Goal: Transaction & Acquisition: Subscribe to service/newsletter

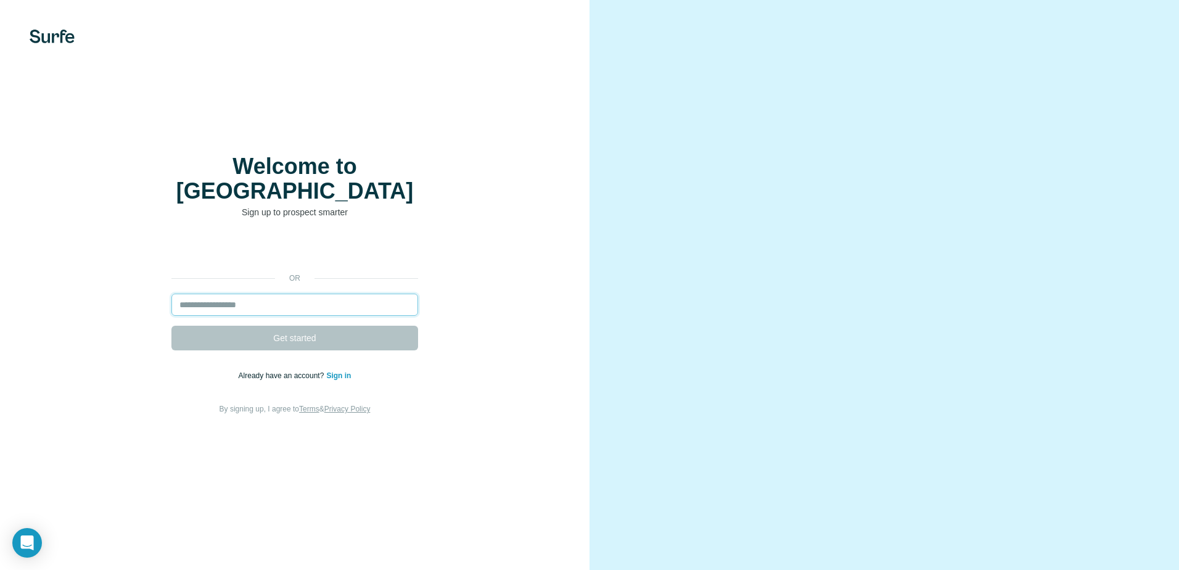
click at [310, 293] on input "email" at bounding box center [294, 304] width 247 height 22
type input "**********"
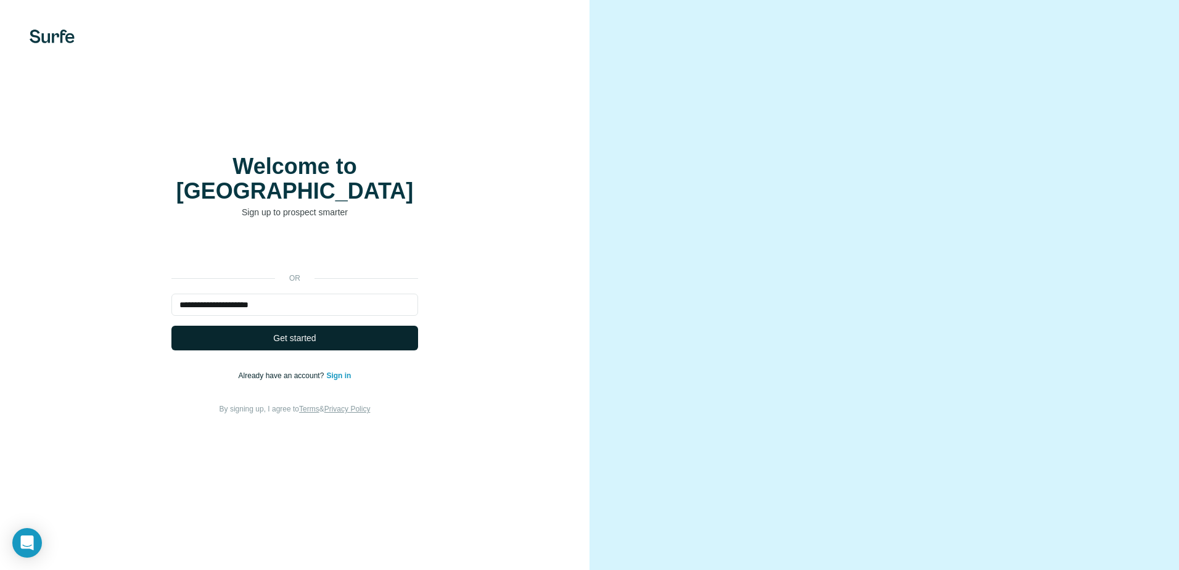
click at [306, 332] on span "Get started" at bounding box center [294, 338] width 43 height 12
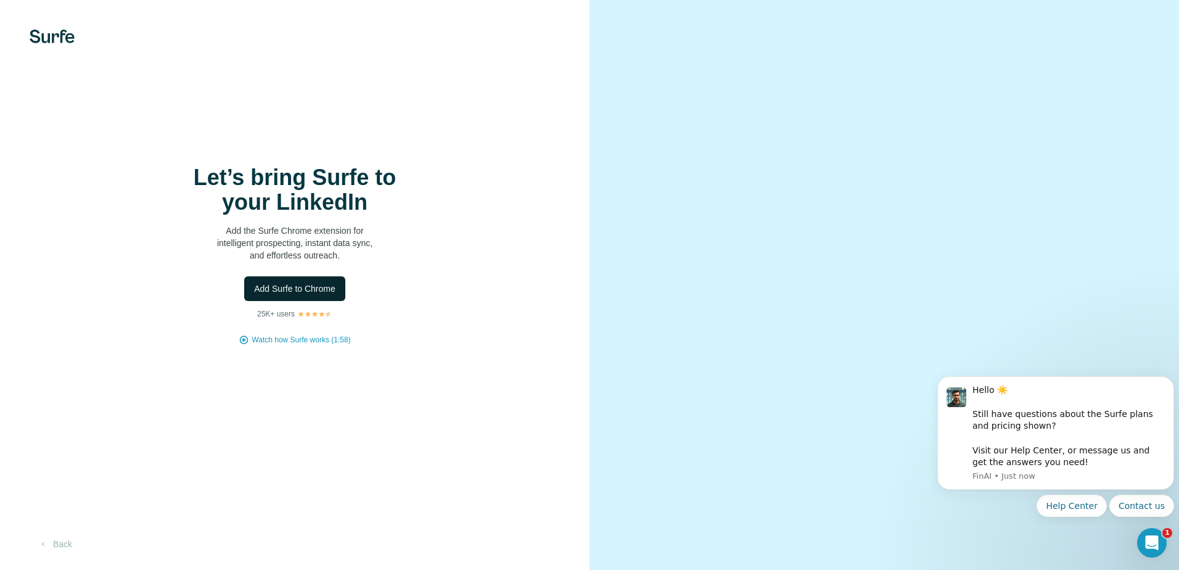
click at [303, 285] on span "Add Surfe to Chrome" at bounding box center [294, 288] width 81 height 12
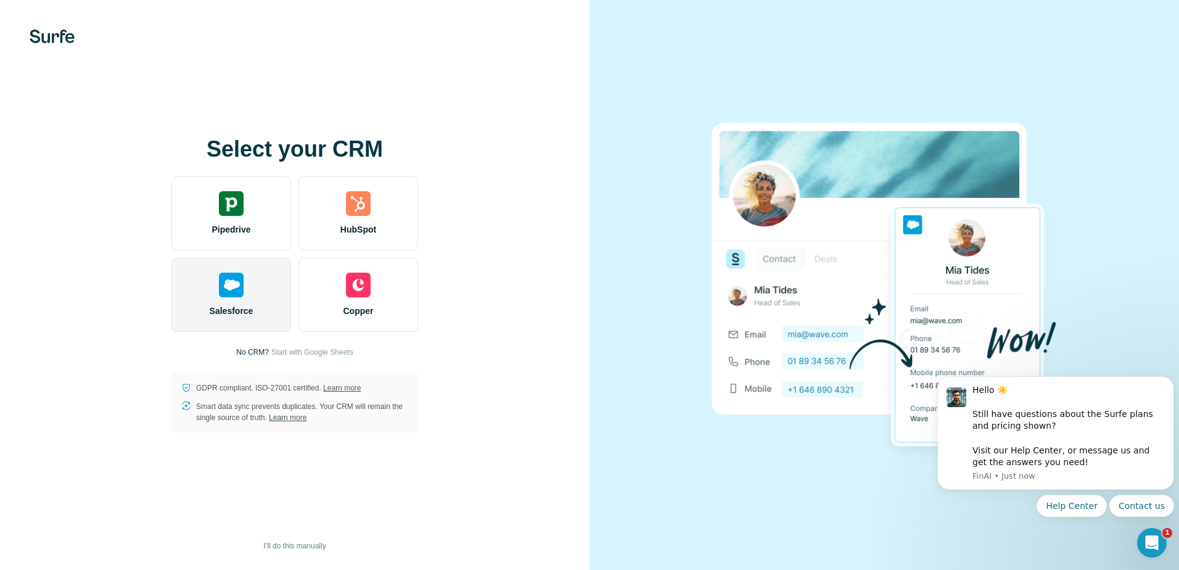
click at [281, 288] on div "Salesforce" at bounding box center [231, 295] width 120 height 74
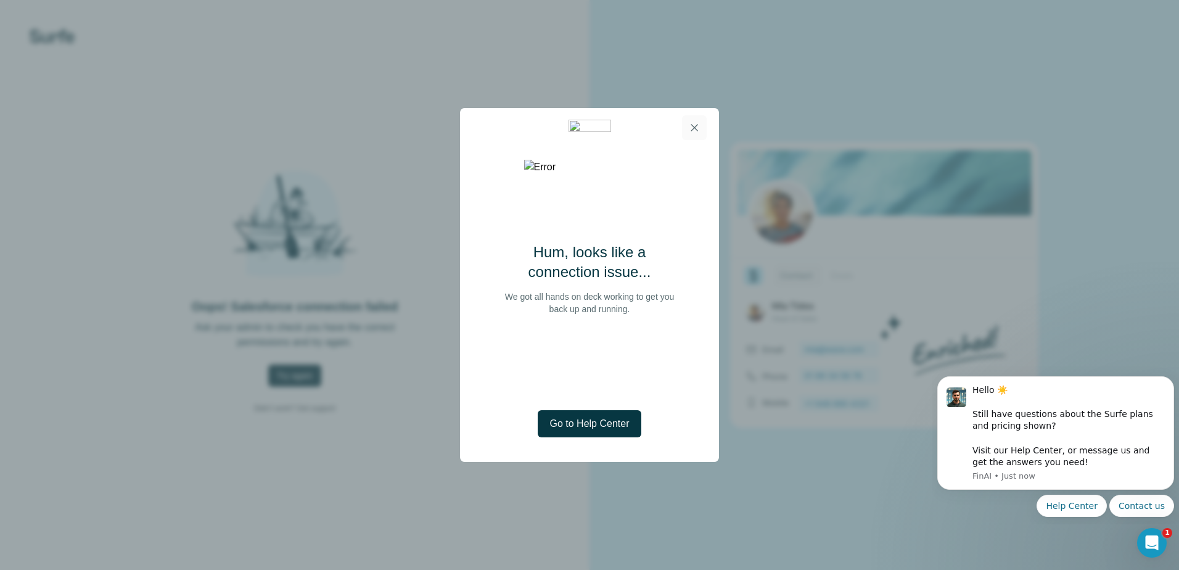
click at [692, 130] on icon "button" at bounding box center [694, 127] width 7 height 7
